Goal: Find specific page/section: Find specific page/section

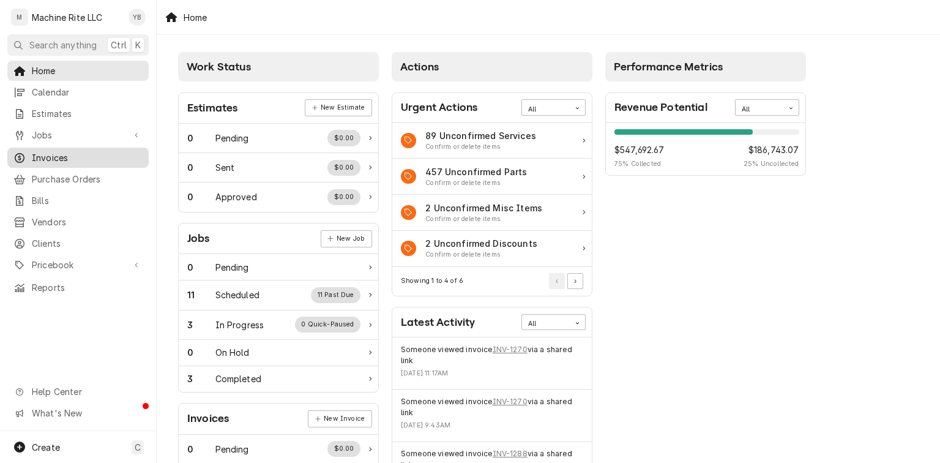
click at [68, 157] on span "Invoices" at bounding box center [87, 157] width 111 height 13
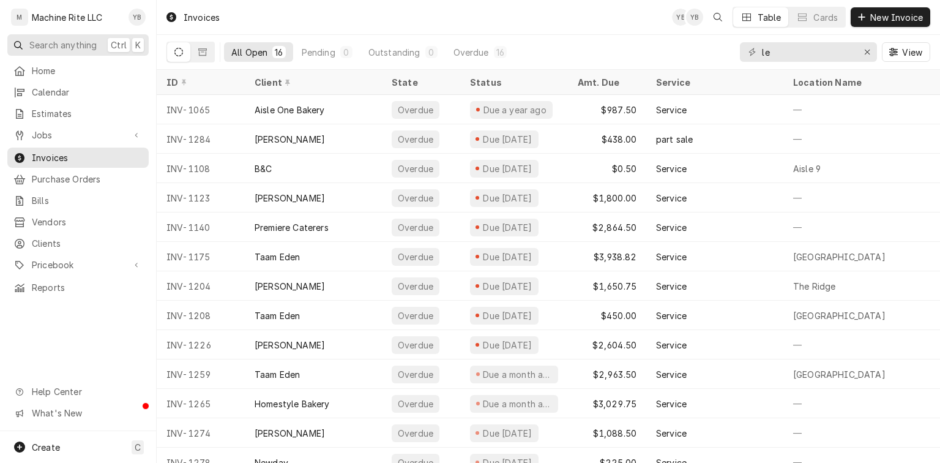
click at [54, 44] on span "Search anything" at bounding box center [62, 45] width 67 height 13
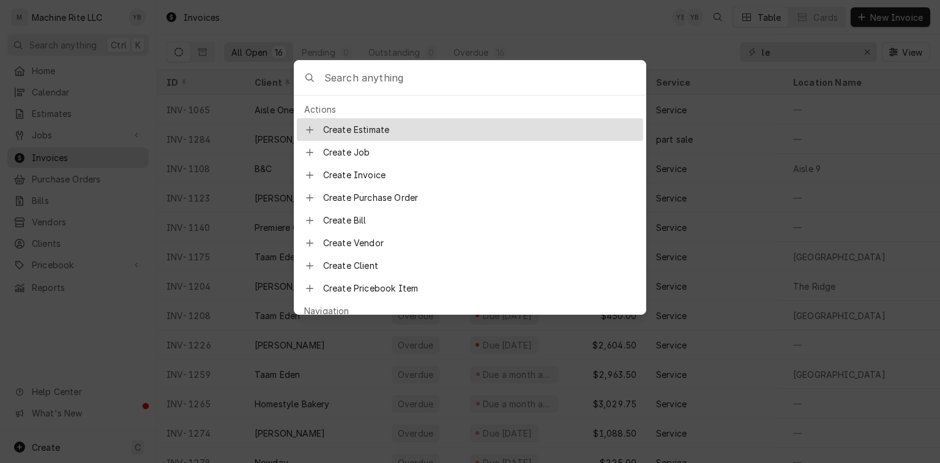
click at [669, 37] on body "M Machine Rite LLC YB Search anything Ctrl K Home Calendar Estimates Jobs Jobs …" at bounding box center [470, 231] width 940 height 463
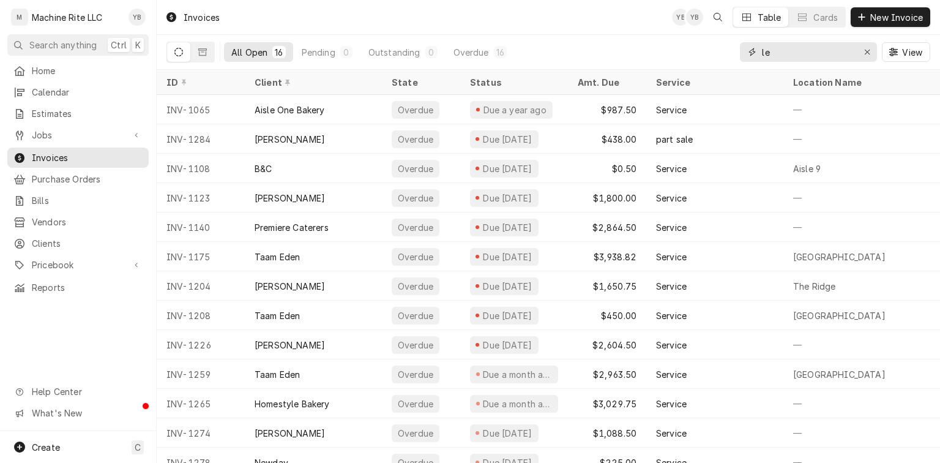
click at [769, 56] on input "le" at bounding box center [808, 52] width 92 height 20
type input "l"
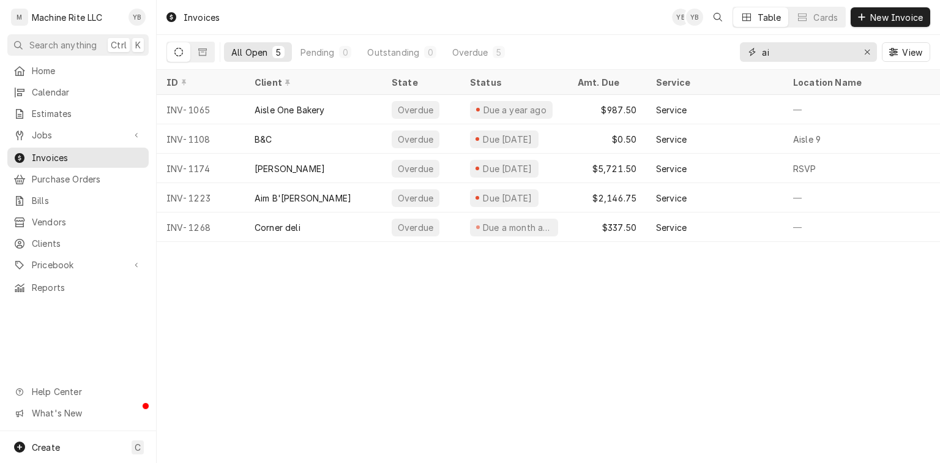
click at [788, 50] on input "ai" at bounding box center [808, 52] width 92 height 20
type input "a"
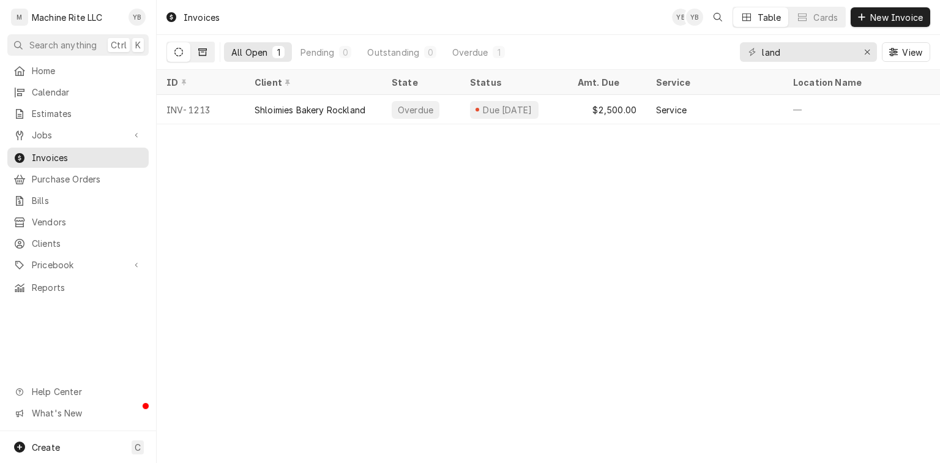
click at [198, 47] on button "Dynamic Content Wrapper" at bounding box center [202, 52] width 23 height 20
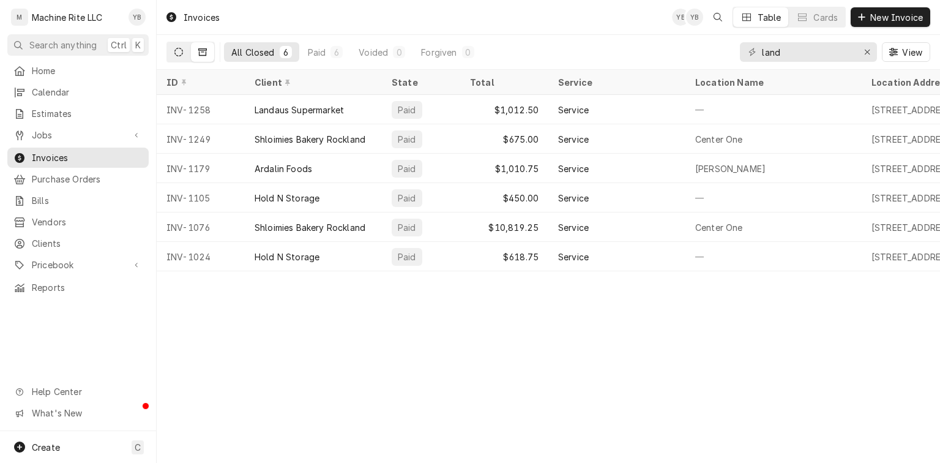
click at [174, 49] on icon "Dynamic Content Wrapper" at bounding box center [178, 52] width 9 height 9
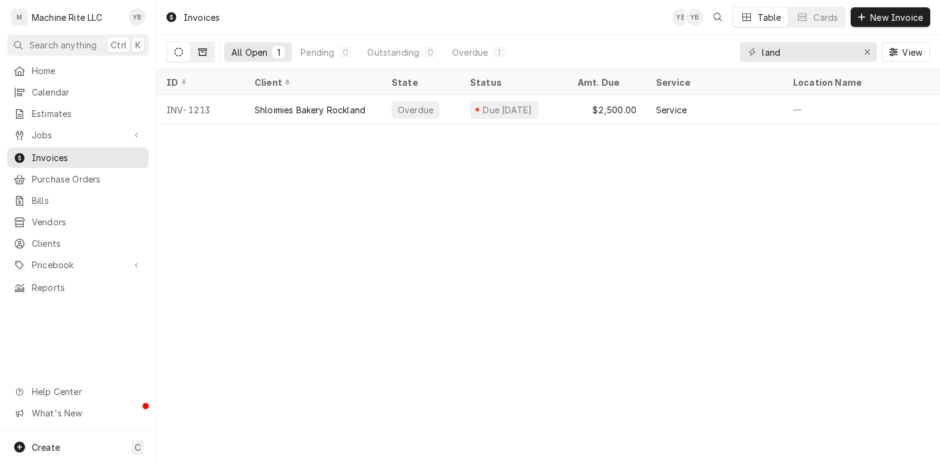
click at [198, 47] on button "Dynamic Content Wrapper" at bounding box center [202, 52] width 23 height 20
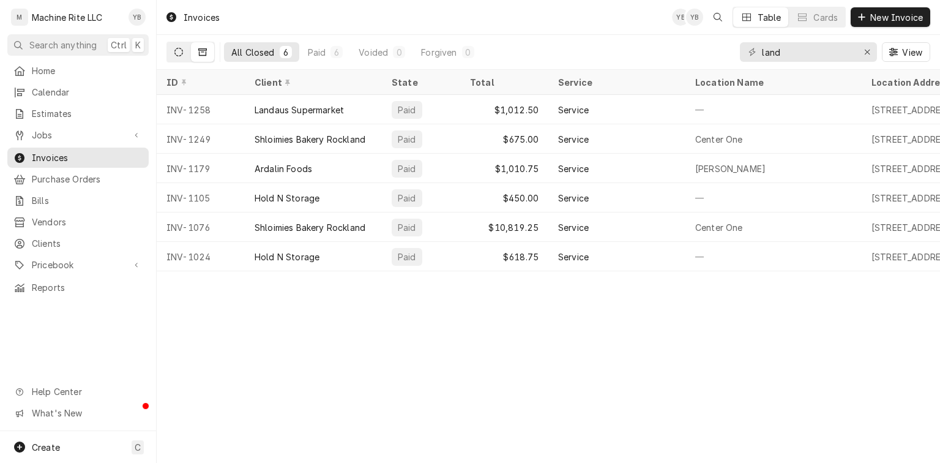
click at [182, 50] on icon "Dynamic Content Wrapper" at bounding box center [178, 52] width 9 height 9
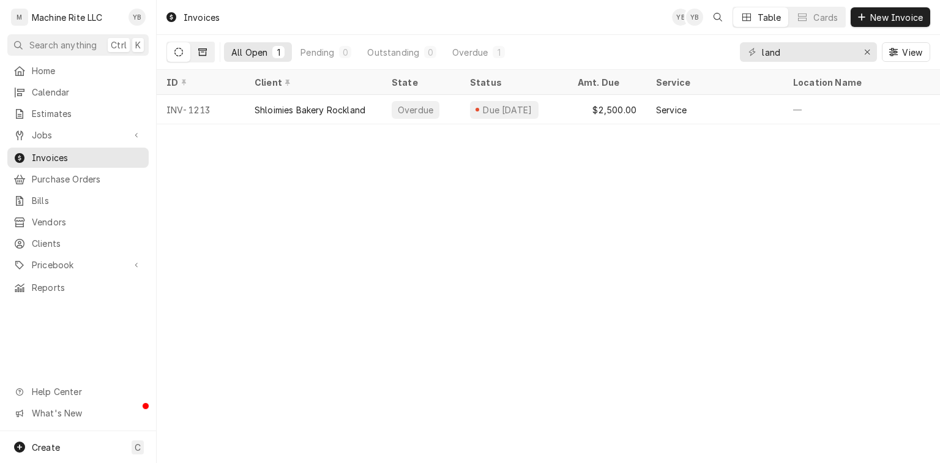
click at [192, 48] on button "Dynamic Content Wrapper" at bounding box center [202, 52] width 23 height 20
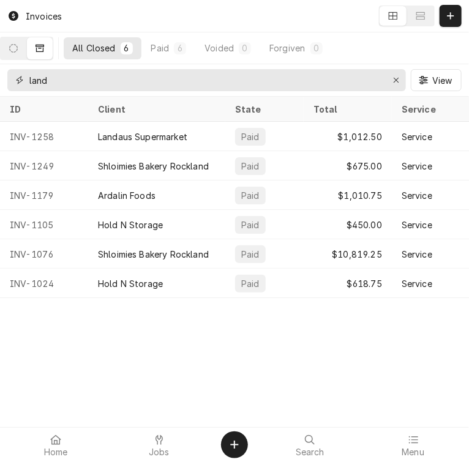
click at [95, 81] on input "land" at bounding box center [205, 80] width 353 height 22
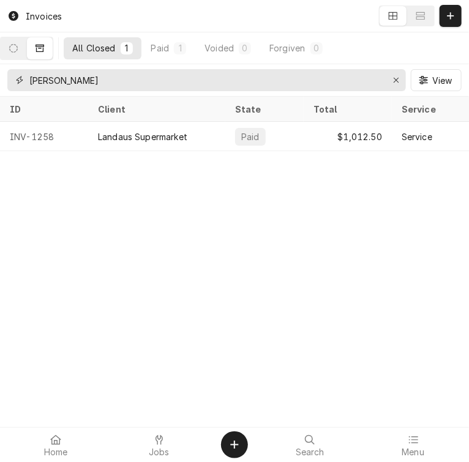
type input "[PERSON_NAME]"
